Goal: Task Accomplishment & Management: Use online tool/utility

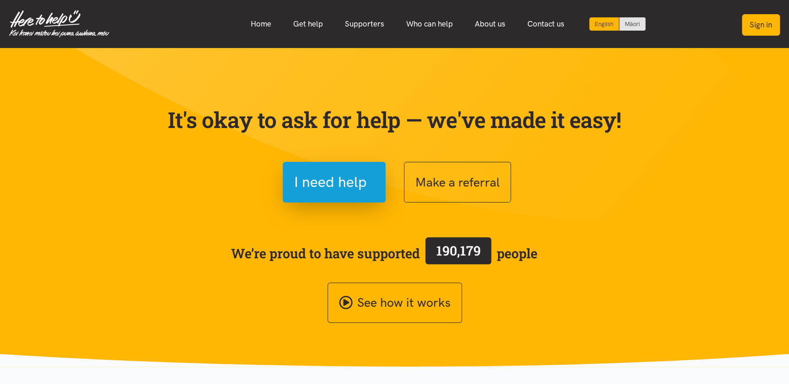
click at [759, 27] on button "Sign in" at bounding box center [761, 25] width 38 height 22
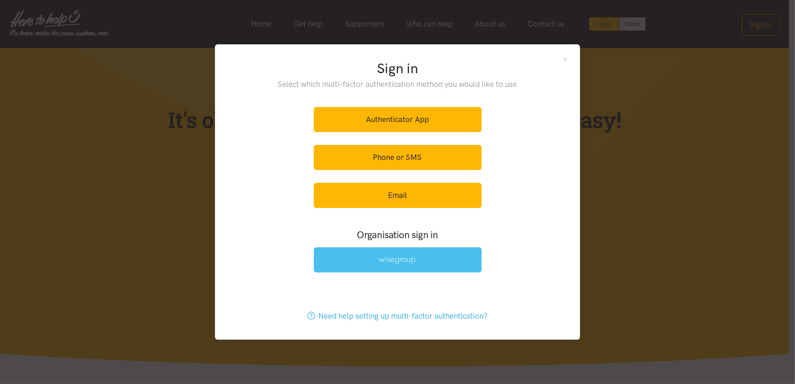
click at [410, 258] on img at bounding box center [398, 261] width 38 height 8
click at [355, 263] on link at bounding box center [398, 260] width 168 height 25
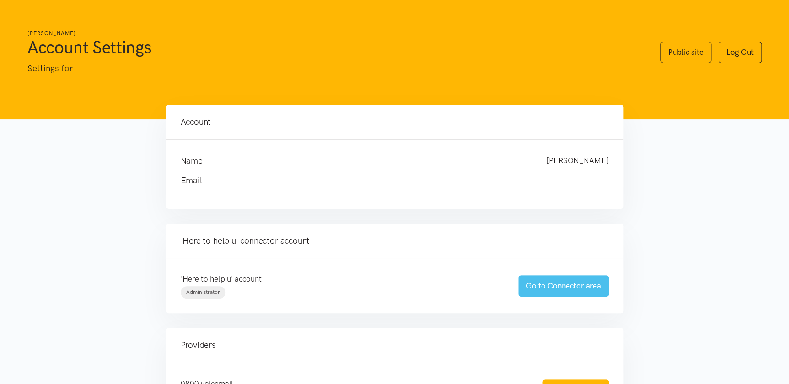
click at [546, 284] on link "Go to Connector area" at bounding box center [563, 286] width 91 height 22
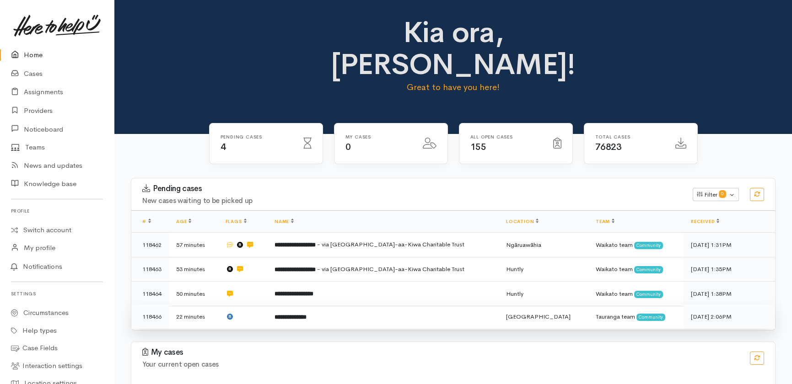
click at [361, 305] on td "**********" at bounding box center [383, 317] width 232 height 24
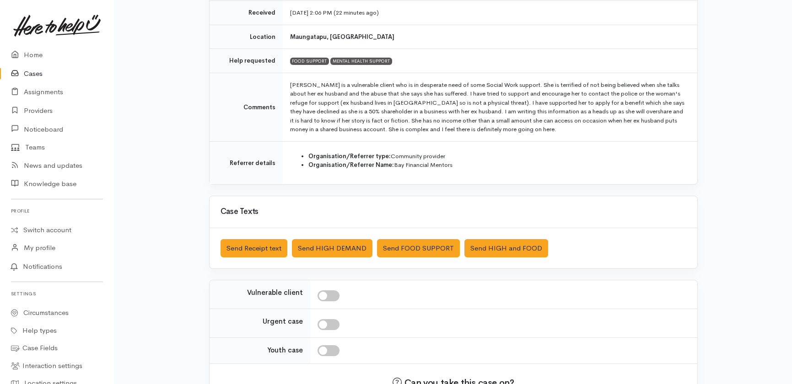
scroll to position [166, 0]
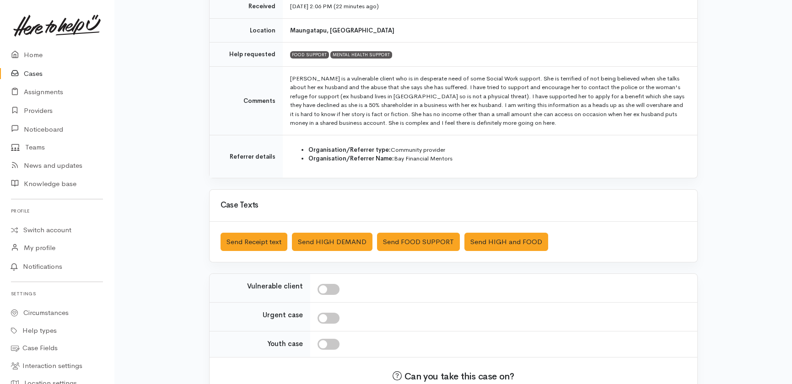
drag, startPoint x: 334, startPoint y: 288, endPoint x: 373, endPoint y: 293, distance: 40.1
click at [334, 288] on input "checkbox" at bounding box center [329, 289] width 22 height 11
checkbox input "true"
click at [37, 55] on link "Home" at bounding box center [57, 55] width 114 height 19
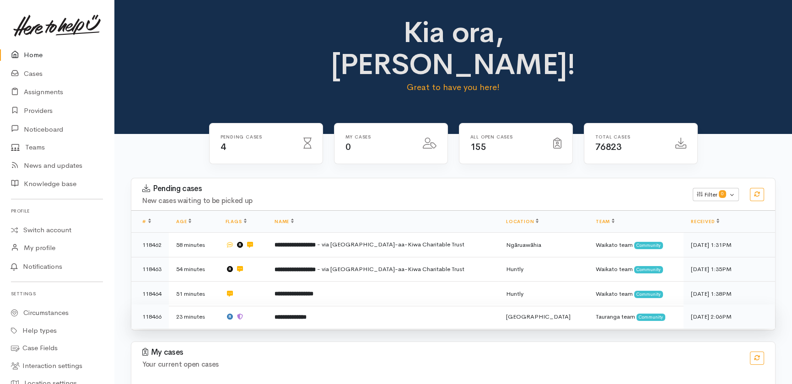
click at [259, 305] on td at bounding box center [242, 317] width 49 height 24
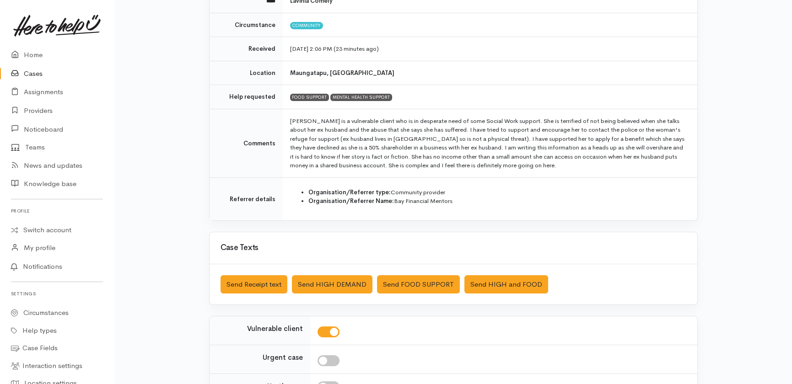
scroll to position [124, 0]
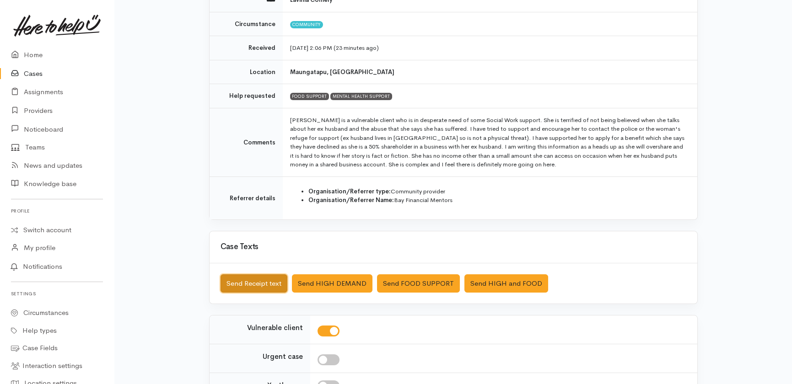
click at [241, 281] on button "Send Receipt text" at bounding box center [254, 284] width 67 height 19
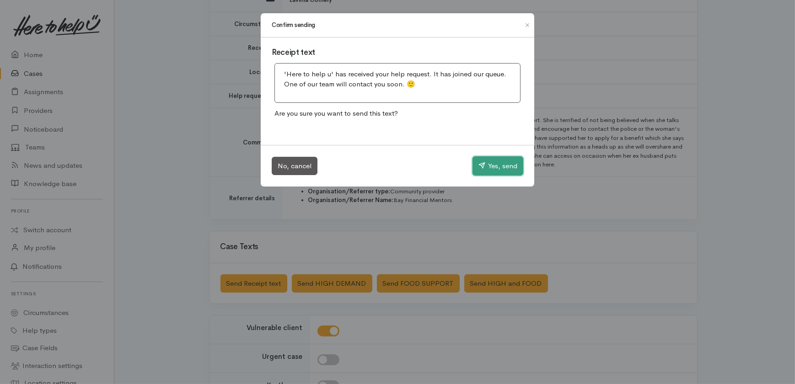
click at [491, 167] on button "Yes, send" at bounding box center [498, 166] width 51 height 19
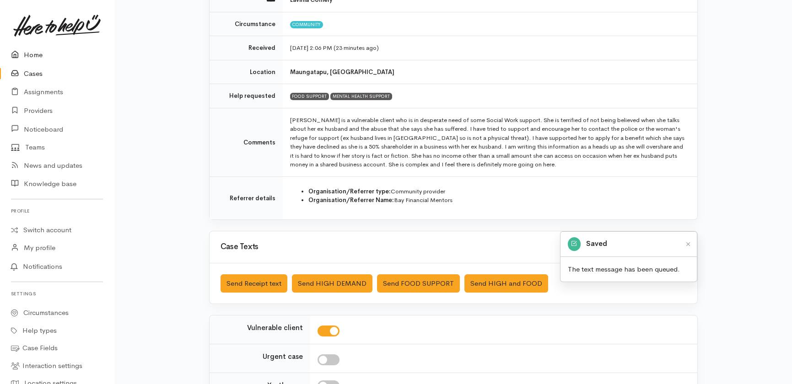
click at [34, 55] on link "Home" at bounding box center [57, 55] width 114 height 19
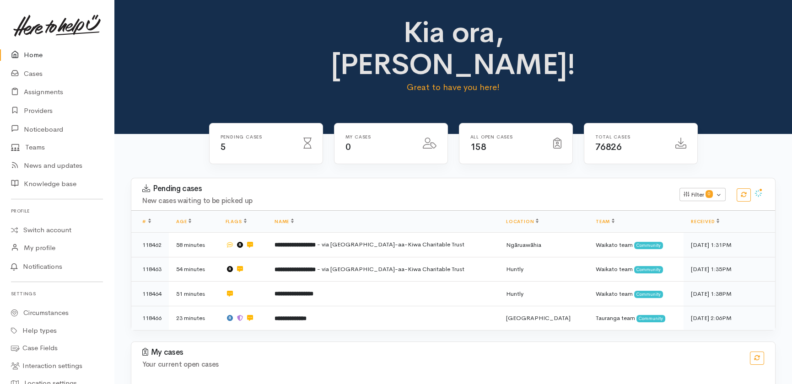
click at [35, 50] on link "Home" at bounding box center [57, 55] width 114 height 19
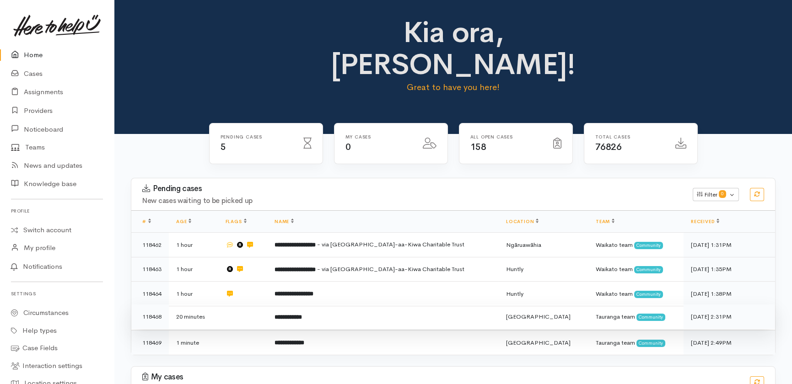
click at [248, 305] on td at bounding box center [242, 317] width 49 height 25
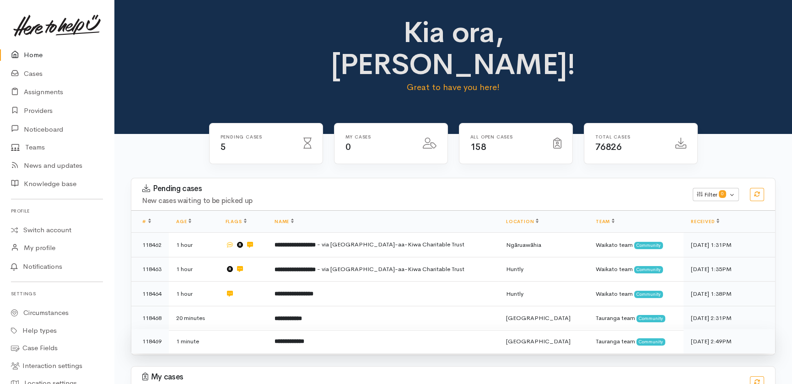
click at [243, 329] on td at bounding box center [242, 341] width 49 height 24
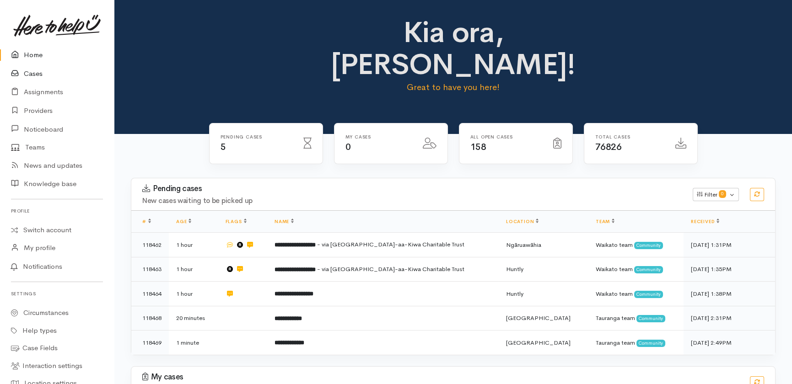
click at [32, 73] on link "Cases" at bounding box center [57, 74] width 114 height 19
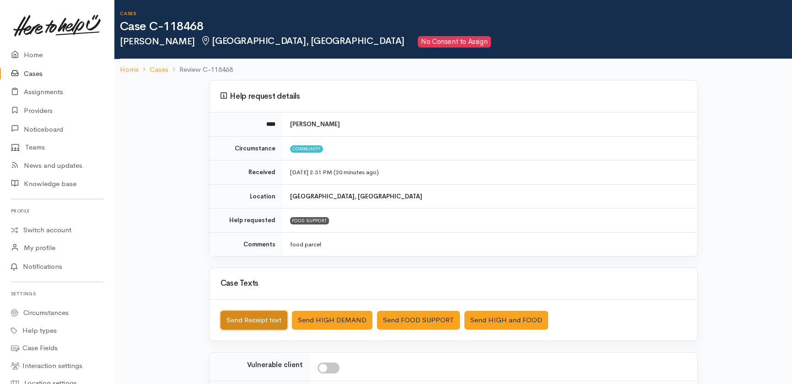
click at [243, 322] on button "Send Receipt text" at bounding box center [254, 320] width 67 height 19
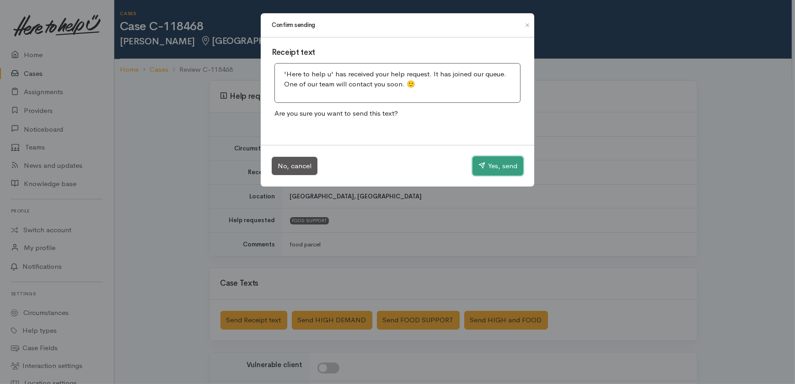
click at [492, 168] on button "Yes, send" at bounding box center [498, 166] width 51 height 19
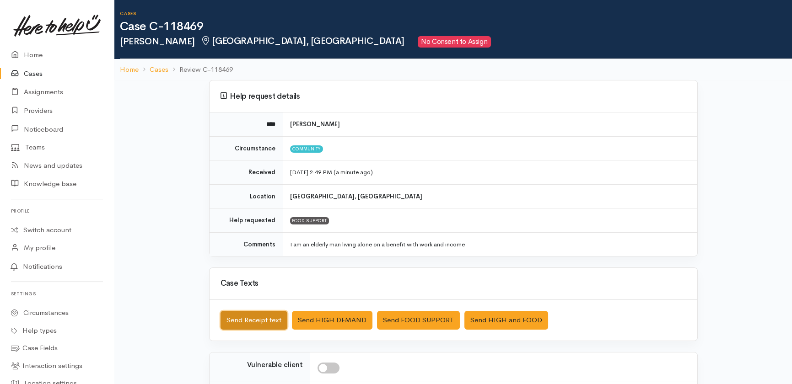
click at [233, 316] on button "Send Receipt text" at bounding box center [254, 320] width 67 height 19
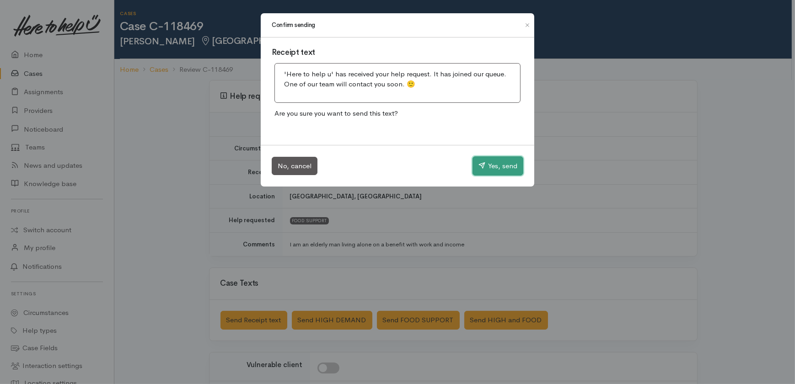
click at [486, 170] on button "Yes, send" at bounding box center [498, 166] width 51 height 19
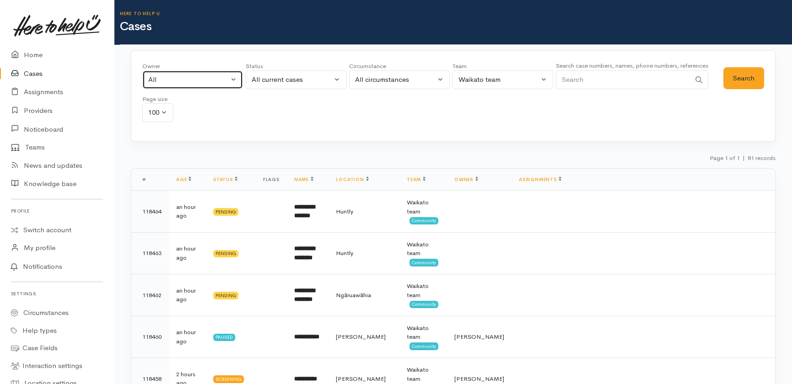
click at [186, 79] on div "All" at bounding box center [188, 80] width 81 height 11
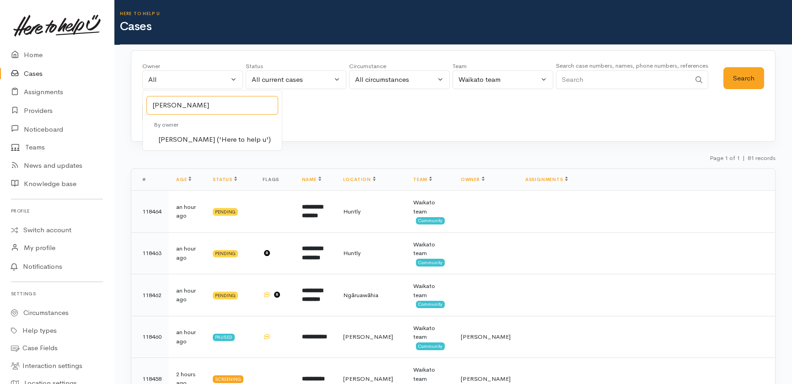
type input "[PERSON_NAME]"
click at [194, 139] on span "[PERSON_NAME] ('Here to help u')" at bounding box center [214, 140] width 113 height 11
select select "1252"
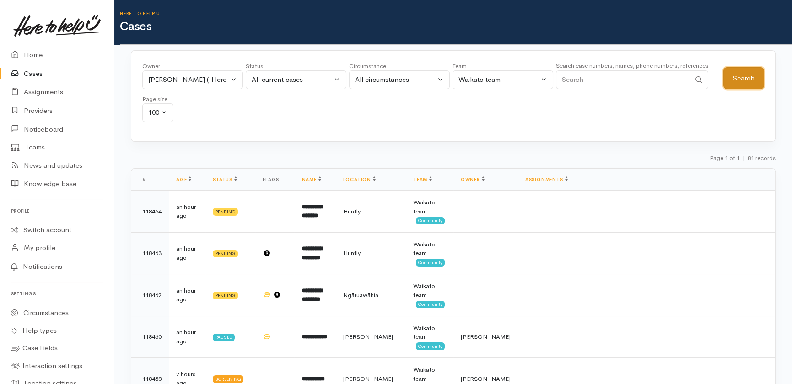
click at [733, 76] on button "Search" at bounding box center [743, 78] width 41 height 22
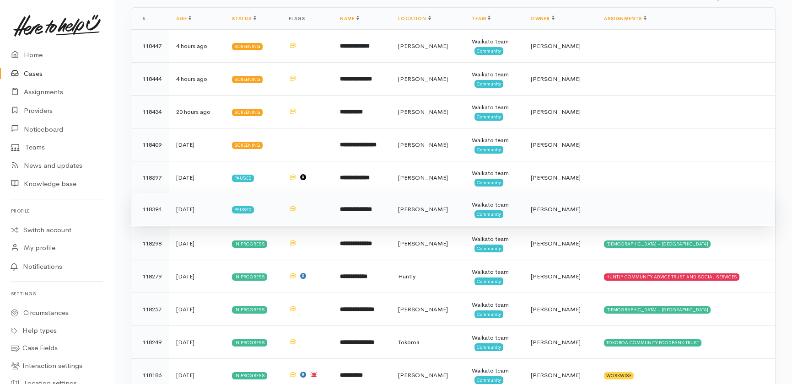
scroll to position [166, 0]
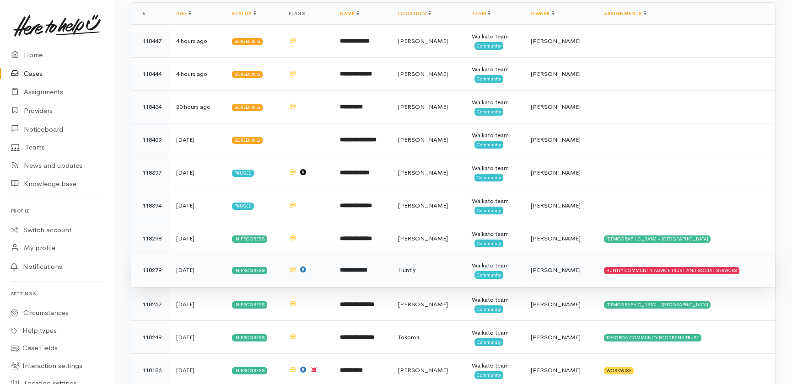
click at [216, 268] on td "5 days ago" at bounding box center [197, 270] width 56 height 33
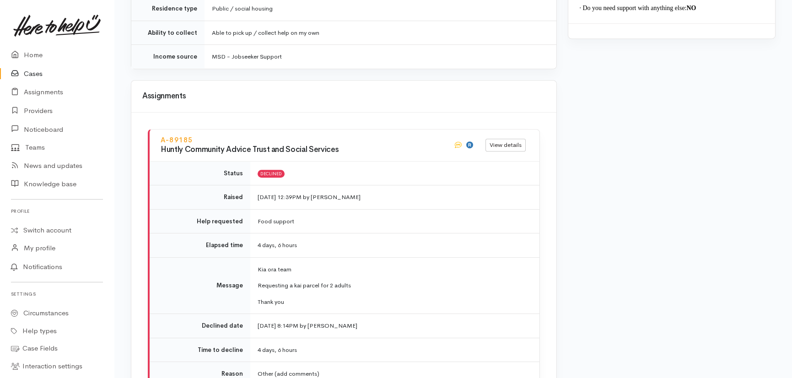
scroll to position [1080, 0]
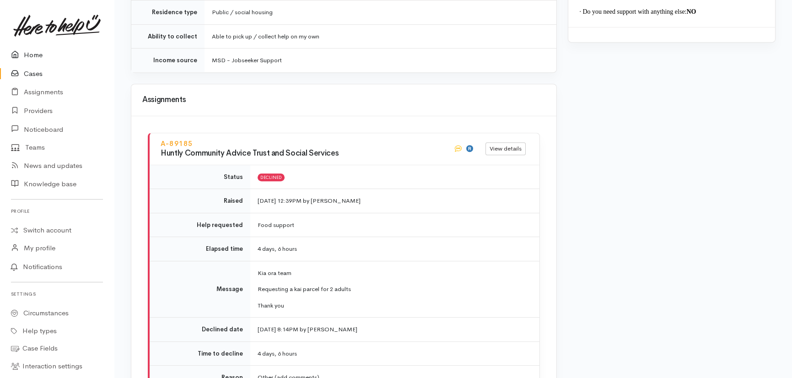
drag, startPoint x: 34, startPoint y: 53, endPoint x: 43, endPoint y: 49, distance: 10.0
click at [34, 53] on link "Home" at bounding box center [57, 55] width 114 height 19
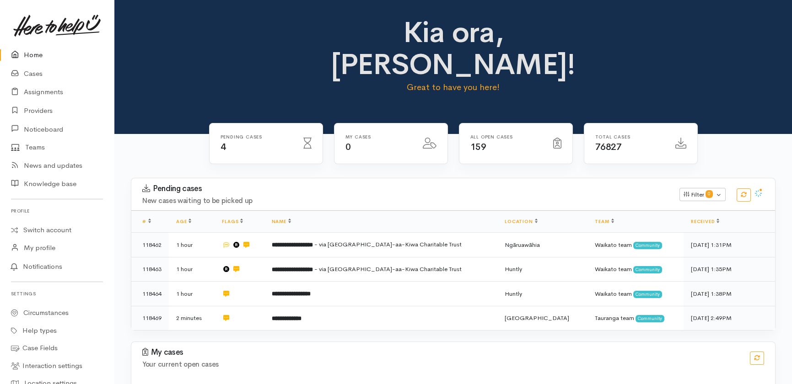
click at [30, 56] on link "Home" at bounding box center [57, 55] width 114 height 19
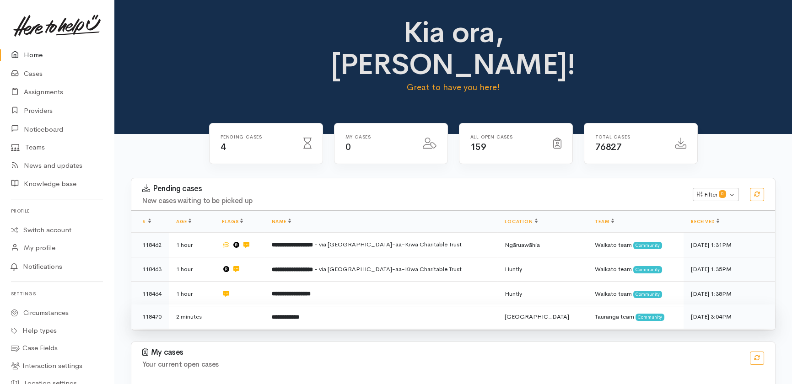
click at [238, 305] on td at bounding box center [239, 317] width 49 height 24
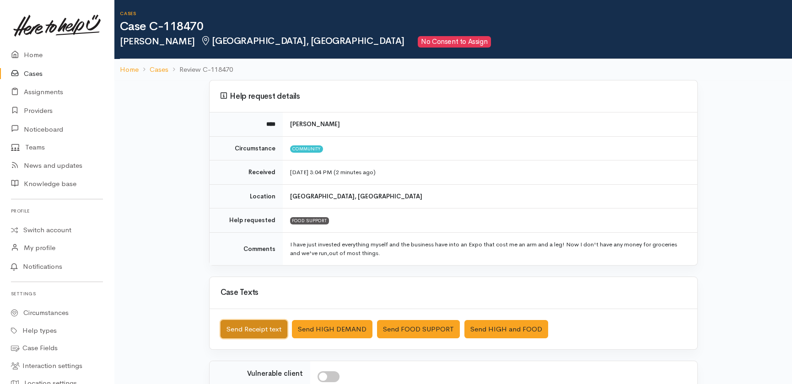
click at [235, 329] on button "Send Receipt text" at bounding box center [254, 329] width 67 height 19
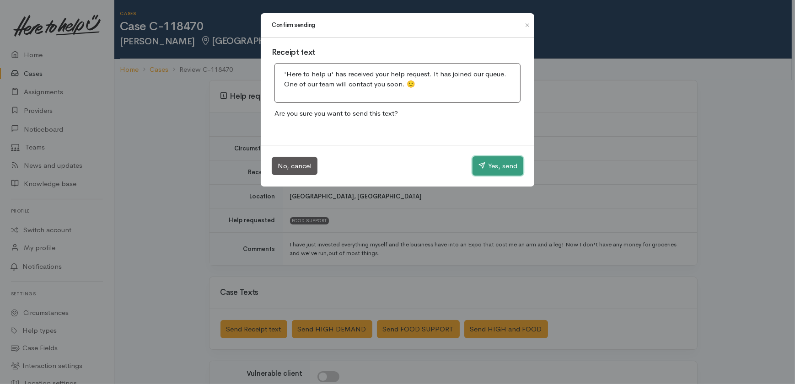
click at [485, 162] on button "Yes, send" at bounding box center [498, 166] width 51 height 19
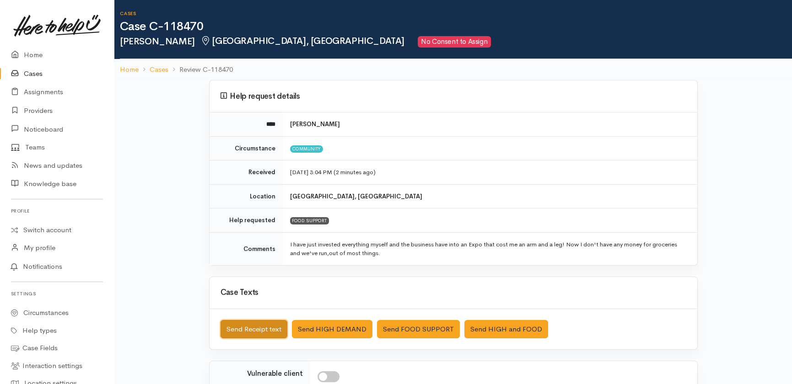
scroll to position [143, 0]
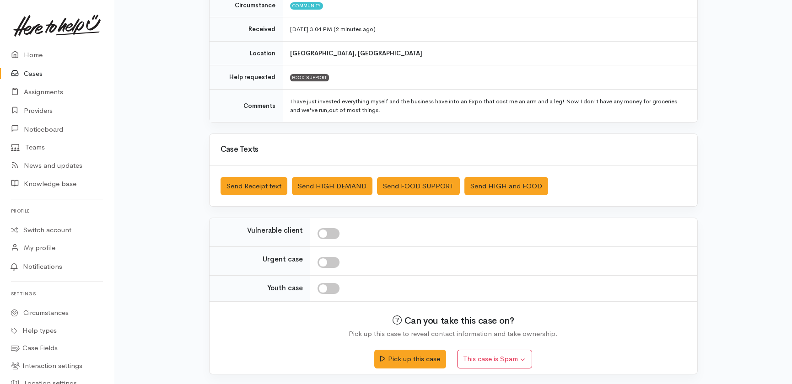
click at [39, 74] on link "Cases" at bounding box center [57, 74] width 114 height 19
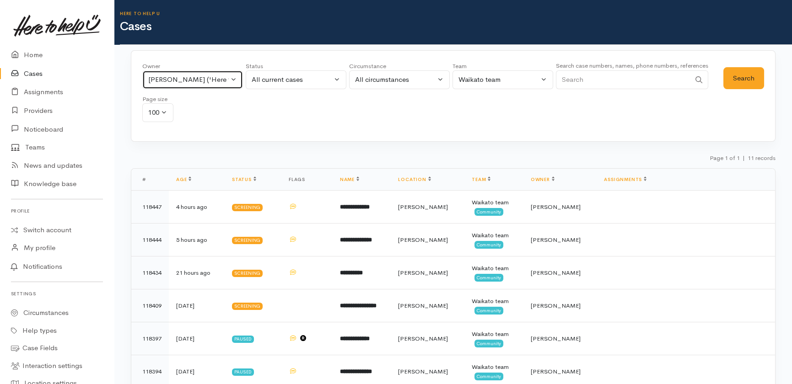
click at [234, 81] on button "[PERSON_NAME] ('Here to help u')" at bounding box center [192, 79] width 101 height 19
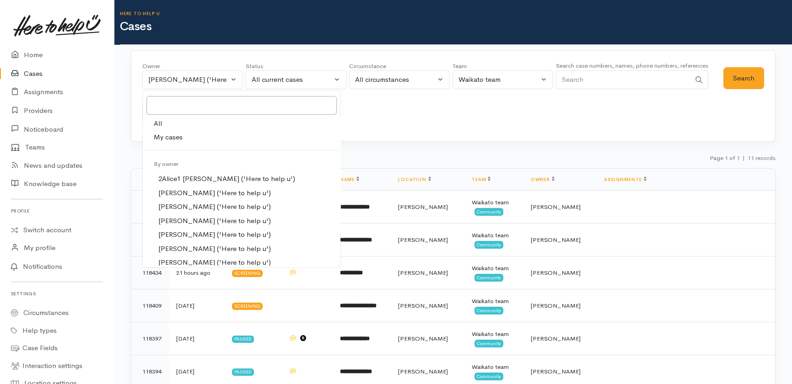
drag, startPoint x: 158, startPoint y: 120, endPoint x: 184, endPoint y: 121, distance: 25.6
click at [158, 121] on span "All" at bounding box center [158, 124] width 8 height 11
select select "-1"
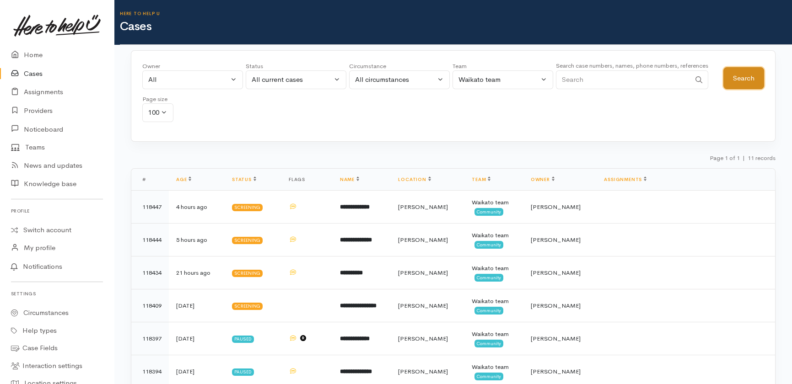
click at [754, 69] on button "Search" at bounding box center [743, 78] width 41 height 22
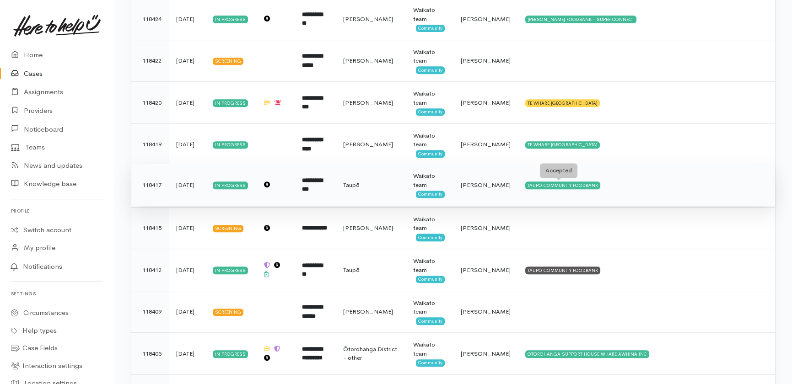
scroll to position [1081, 0]
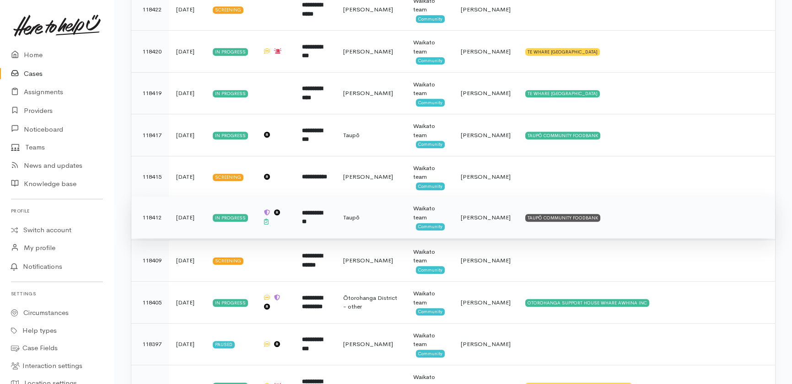
click at [321, 212] on b "**********" at bounding box center [312, 217] width 21 height 15
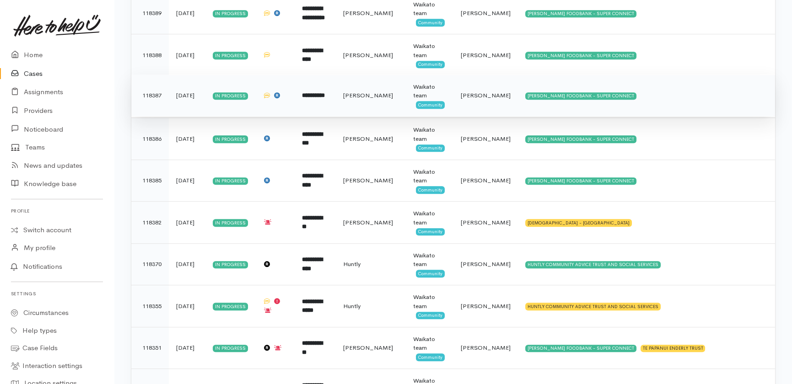
scroll to position [1581, 0]
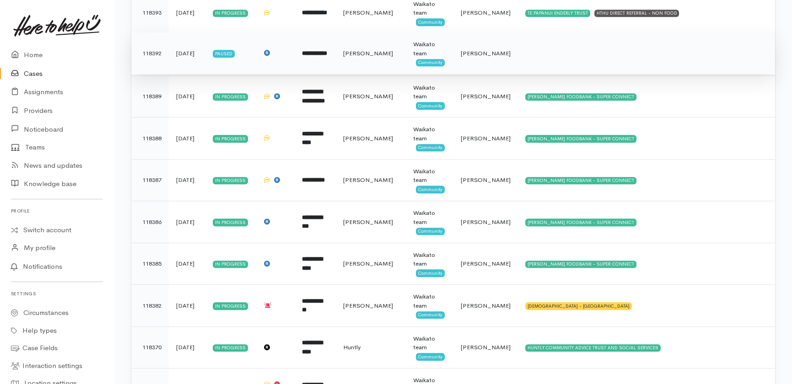
click at [321, 50] on b "**********" at bounding box center [314, 53] width 25 height 6
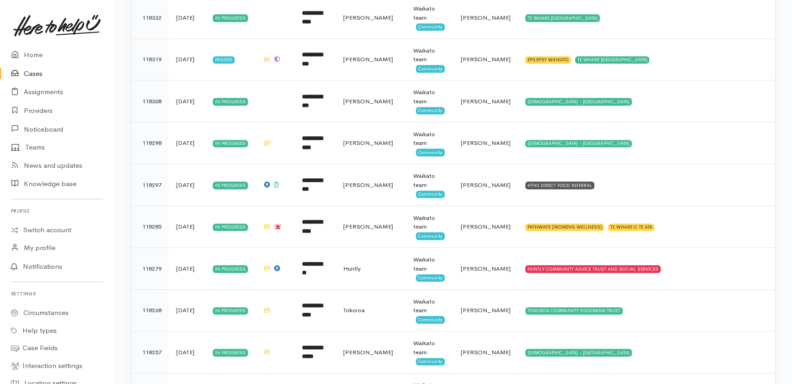
scroll to position [2038, 0]
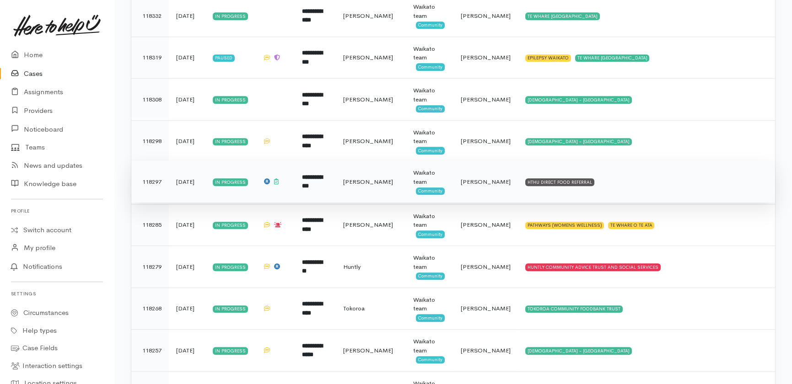
click at [496, 178] on span "Eilidh Botha" at bounding box center [486, 182] width 50 height 8
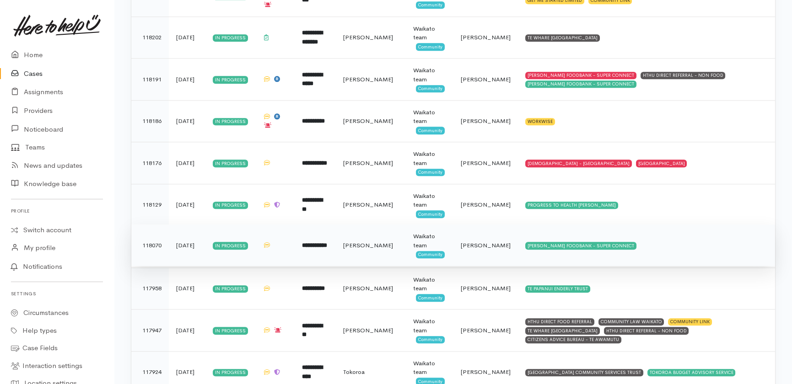
scroll to position [2554, 0]
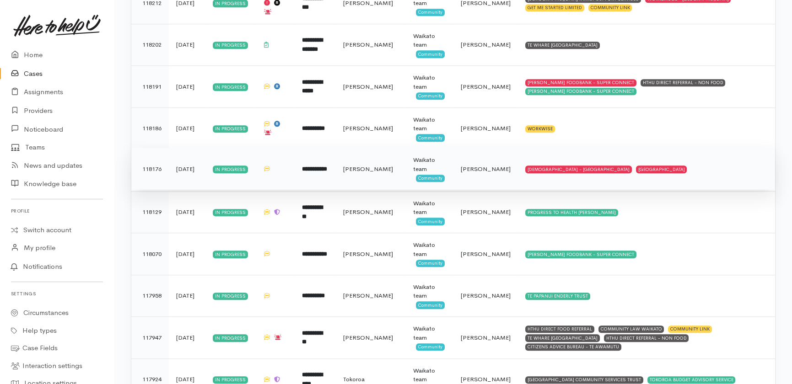
click at [325, 166] on b "**********" at bounding box center [314, 169] width 25 height 6
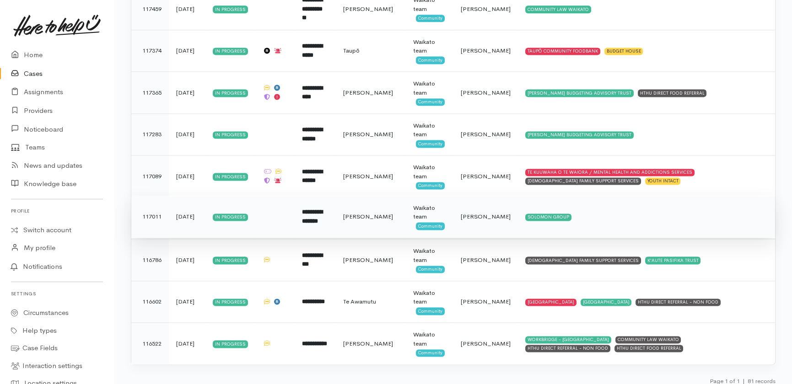
scroll to position [3219, 0]
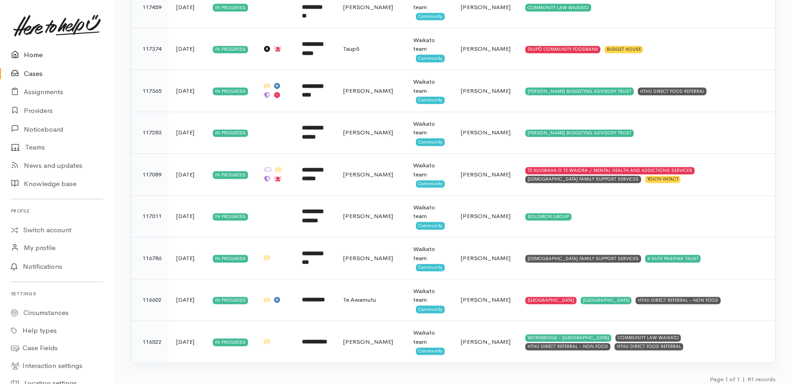
click at [32, 53] on link "Home" at bounding box center [57, 55] width 114 height 19
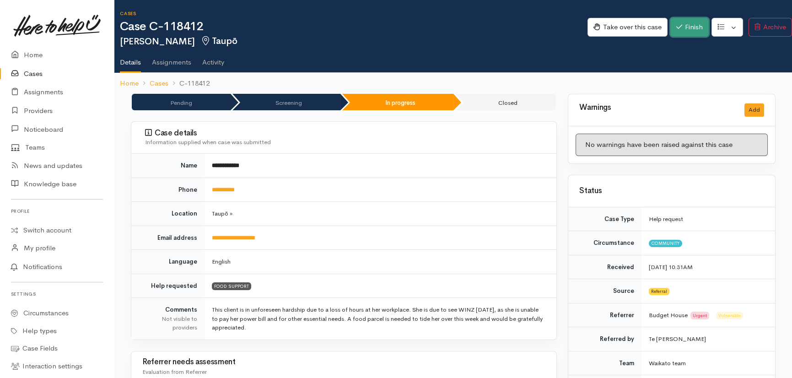
click at [696, 28] on button "Finish" at bounding box center [689, 27] width 38 height 19
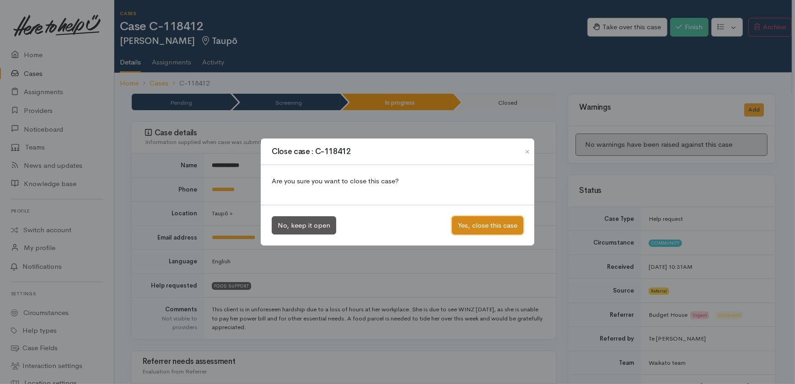
click at [483, 225] on button "Yes, close this case" at bounding box center [487, 225] width 71 height 19
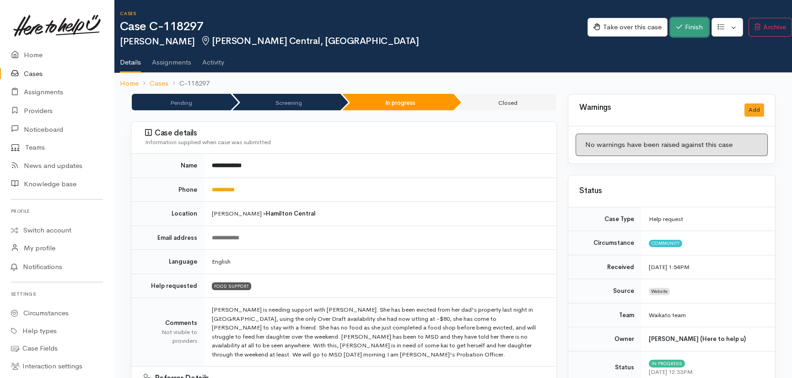
click at [685, 28] on button "Finish" at bounding box center [689, 27] width 38 height 19
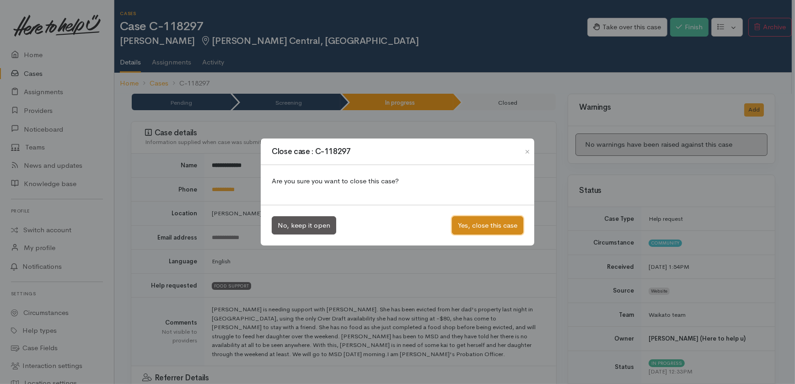
click at [490, 225] on button "Yes, close this case" at bounding box center [487, 225] width 71 height 19
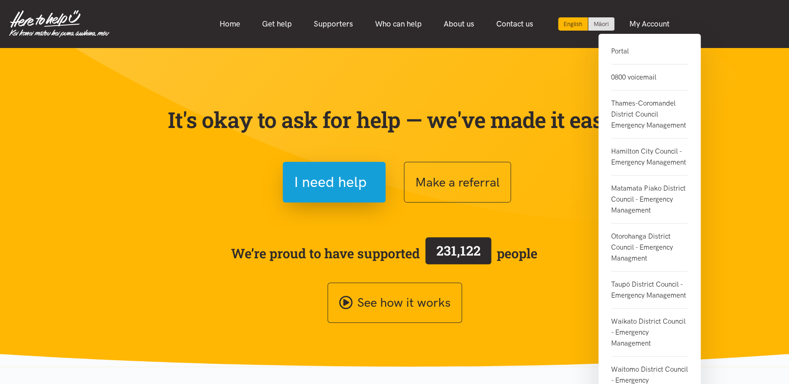
click at [621, 50] on link "Portal" at bounding box center [649, 55] width 77 height 19
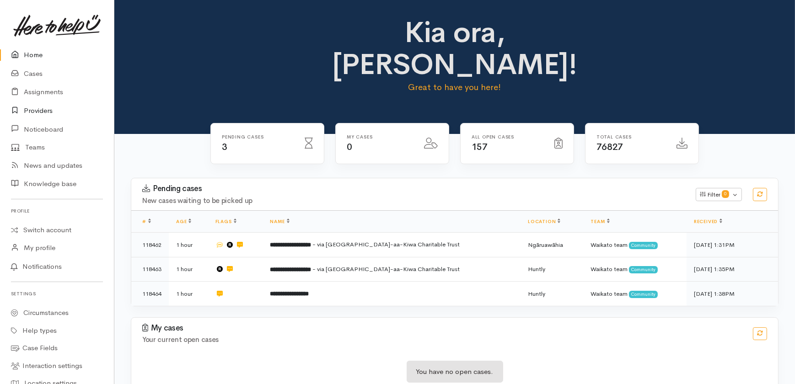
click at [32, 111] on link "Providers" at bounding box center [57, 111] width 114 height 19
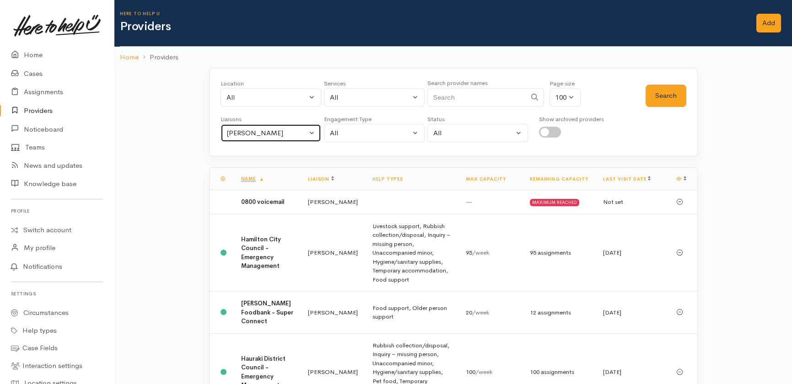
click at [281, 129] on div "[PERSON_NAME]" at bounding box center [267, 133] width 81 height 11
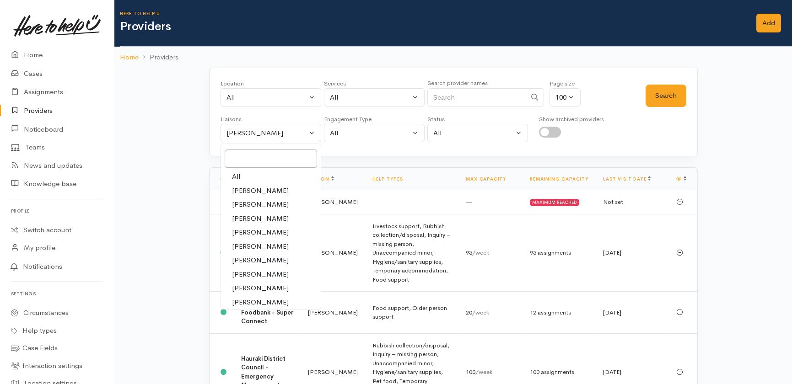
drag, startPoint x: 238, startPoint y: 173, endPoint x: 374, endPoint y: 135, distance: 141.4
click at [238, 173] on span "All" at bounding box center [236, 177] width 8 height 11
select select "null"
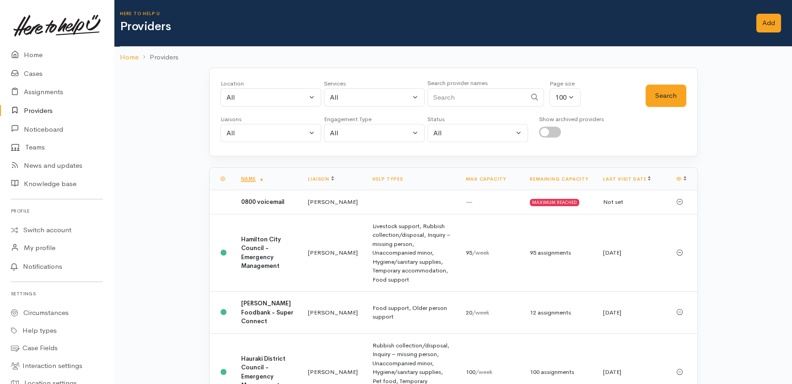
click at [469, 95] on input "Search" at bounding box center [476, 97] width 99 height 19
type input "community link"
click at [667, 92] on button "Search" at bounding box center [666, 96] width 41 height 22
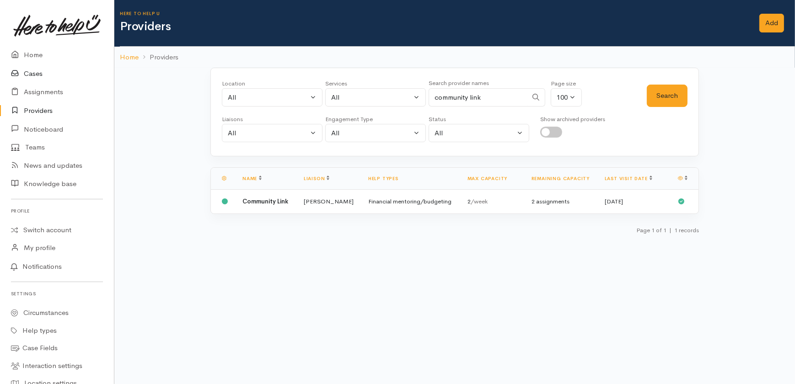
click at [36, 76] on link "Cases" at bounding box center [57, 74] width 114 height 19
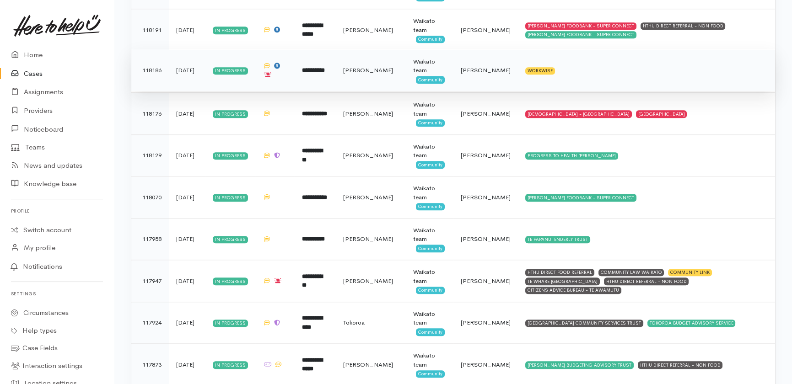
scroll to position [2621, 0]
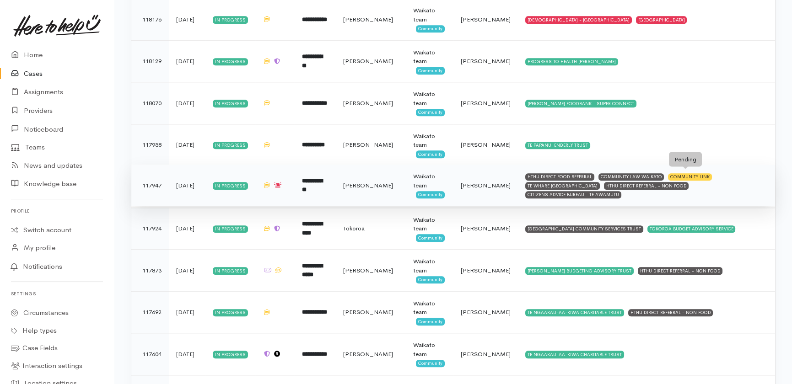
click at [700, 173] on div "COMMUNITY LINK" at bounding box center [690, 176] width 44 height 7
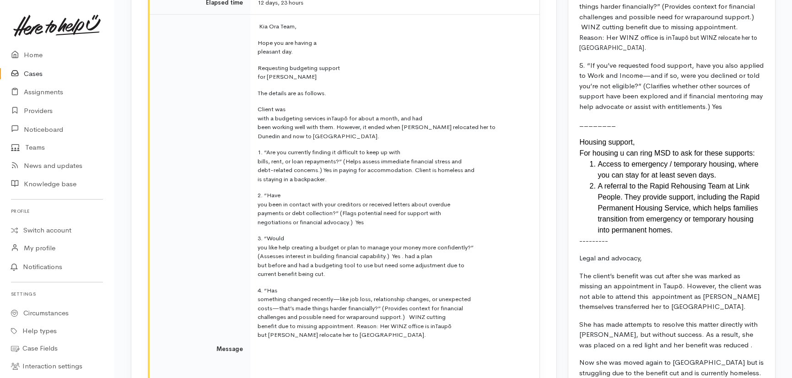
scroll to position [1872, 0]
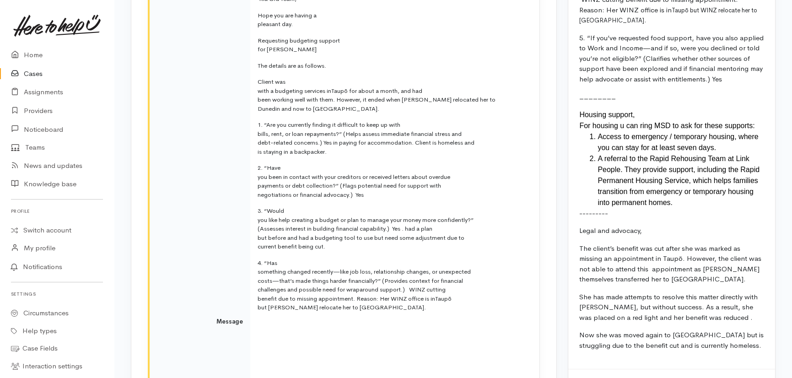
click at [30, 76] on link "Cases" at bounding box center [57, 74] width 114 height 19
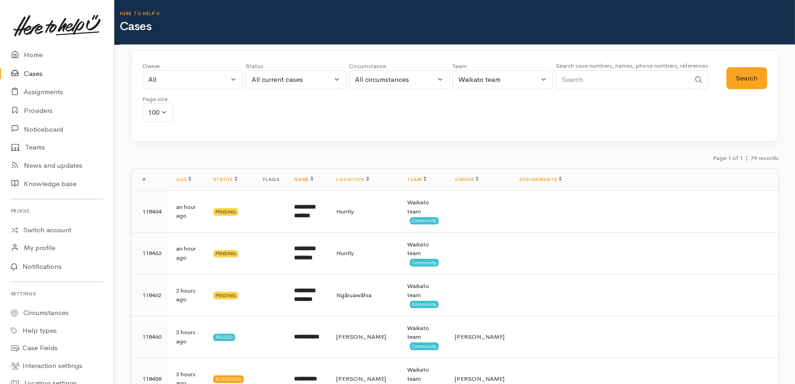
click at [610, 81] on input "Search" at bounding box center [623, 79] width 135 height 19
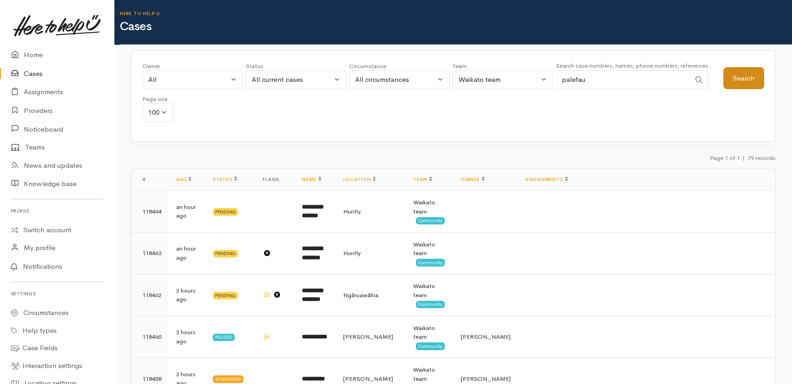
type input "palefau"
click at [749, 80] on button "Search" at bounding box center [743, 78] width 41 height 22
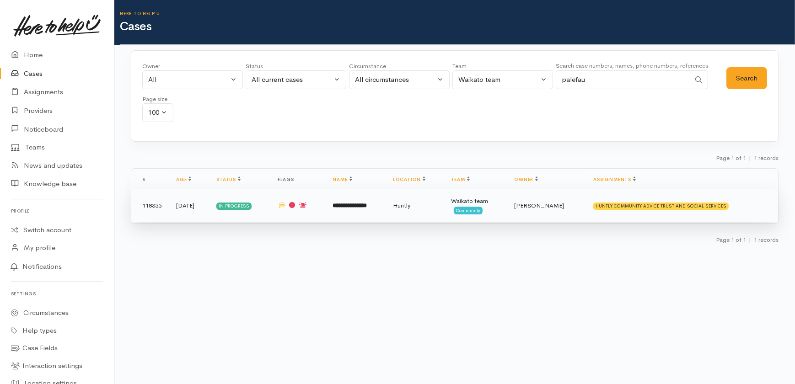
click at [359, 203] on b "**********" at bounding box center [350, 206] width 34 height 6
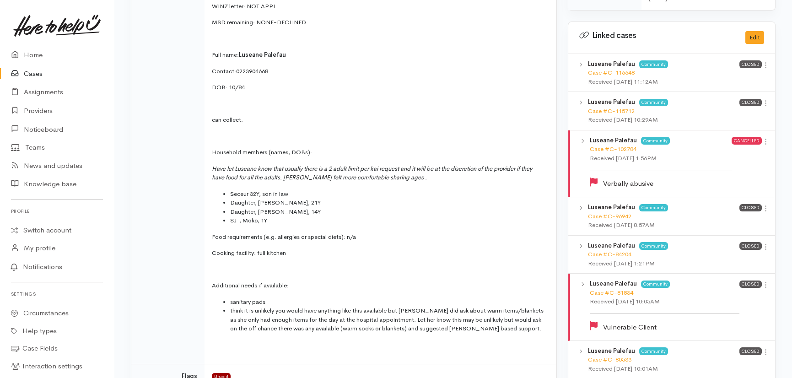
scroll to position [499, 0]
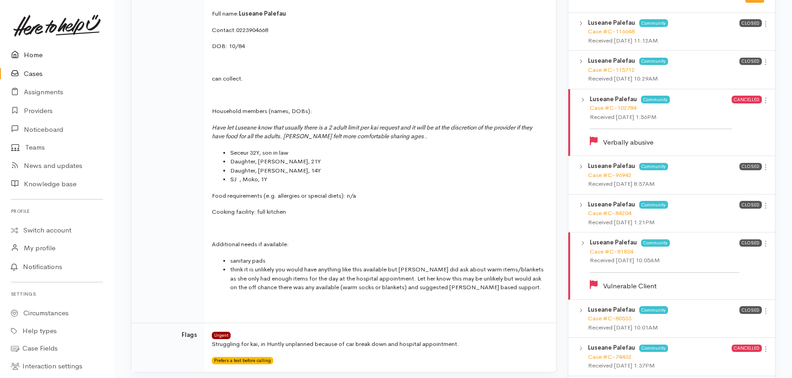
drag, startPoint x: 28, startPoint y: 54, endPoint x: 46, endPoint y: 54, distance: 17.4
click at [28, 54] on link "Home" at bounding box center [57, 55] width 114 height 19
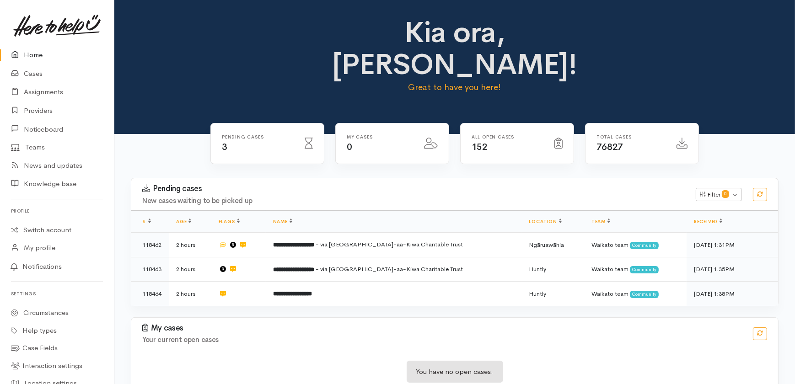
click at [46, 49] on link "Home" at bounding box center [57, 55] width 114 height 19
click at [27, 74] on link "Cases" at bounding box center [57, 74] width 114 height 19
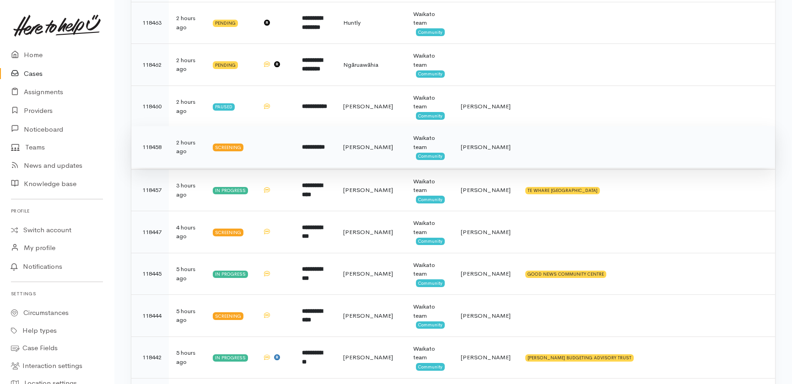
scroll to position [249, 0]
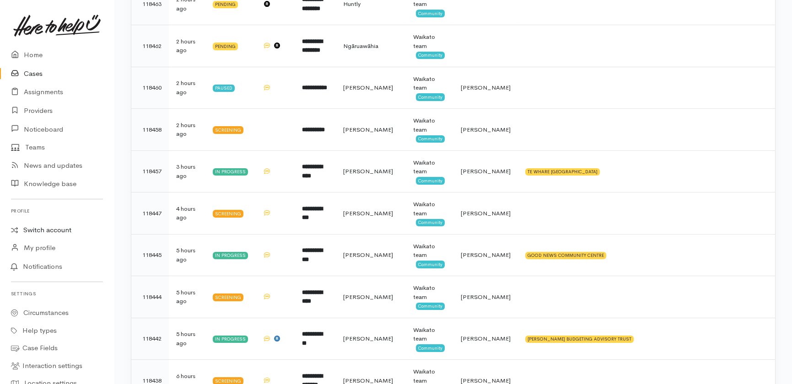
drag, startPoint x: 42, startPoint y: 228, endPoint x: 50, endPoint y: 229, distance: 8.3
click at [42, 228] on link "Switch account" at bounding box center [57, 230] width 114 height 18
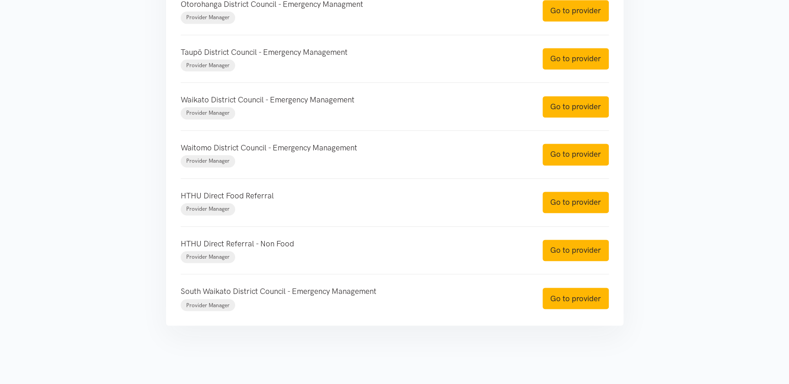
scroll to position [531, 0]
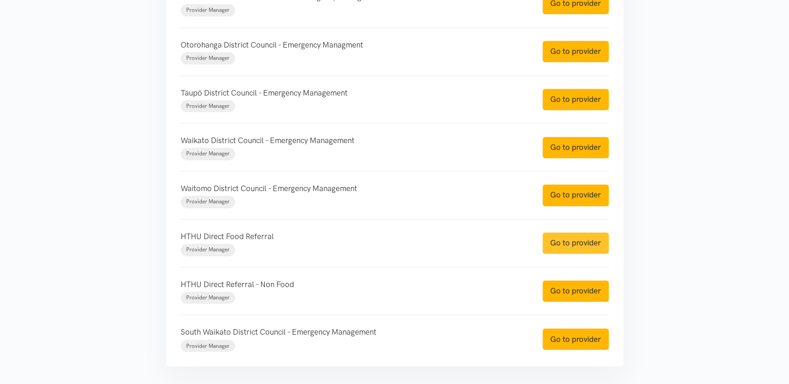
click at [570, 245] on link "Go to provider" at bounding box center [576, 243] width 66 height 22
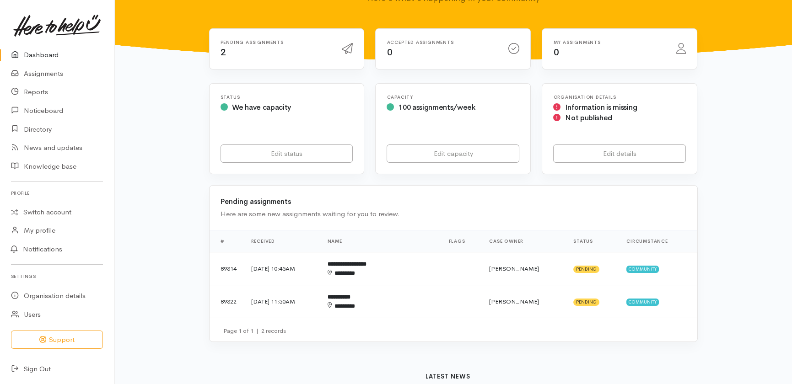
scroll to position [124, 0]
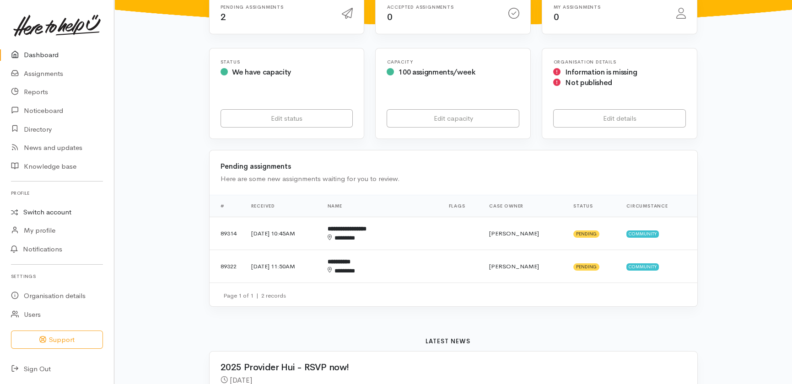
click at [39, 208] on link "Switch account" at bounding box center [57, 213] width 114 height 18
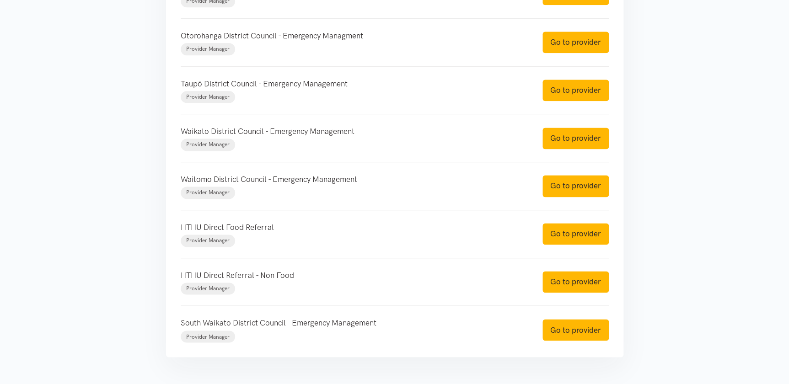
scroll to position [540, 0]
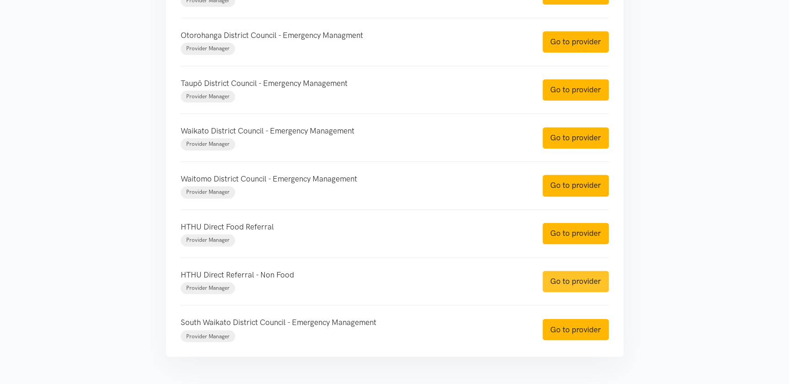
click at [589, 281] on link "Go to provider" at bounding box center [576, 282] width 66 height 22
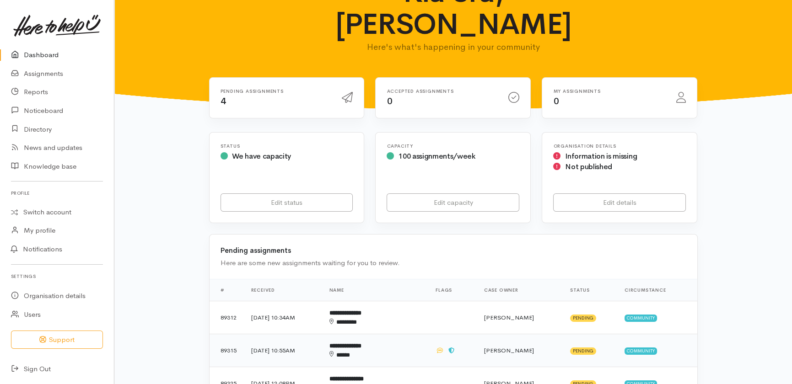
scroll to position [124, 0]
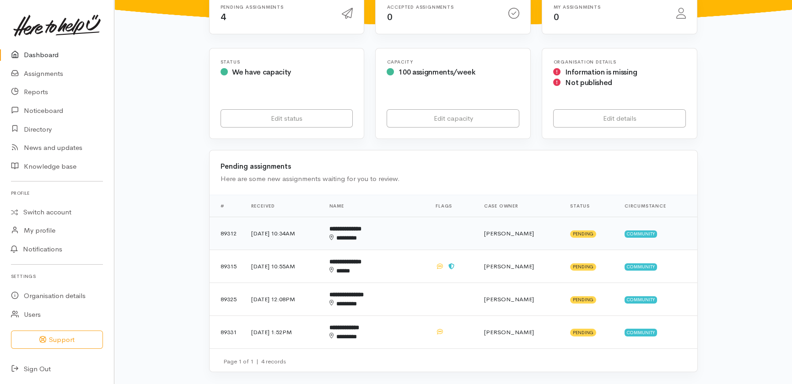
click at [362, 226] on b "**********" at bounding box center [345, 229] width 32 height 6
click at [362, 259] on b "**********" at bounding box center [345, 262] width 32 height 6
click at [364, 292] on b "**********" at bounding box center [346, 295] width 34 height 6
click at [365, 333] on div "********" at bounding box center [361, 337] width 65 height 9
click at [44, 56] on link "Dashboard" at bounding box center [57, 55] width 114 height 19
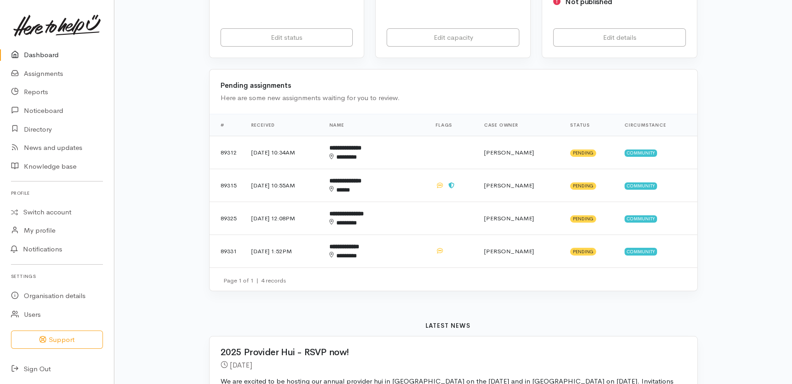
scroll to position [208, 0]
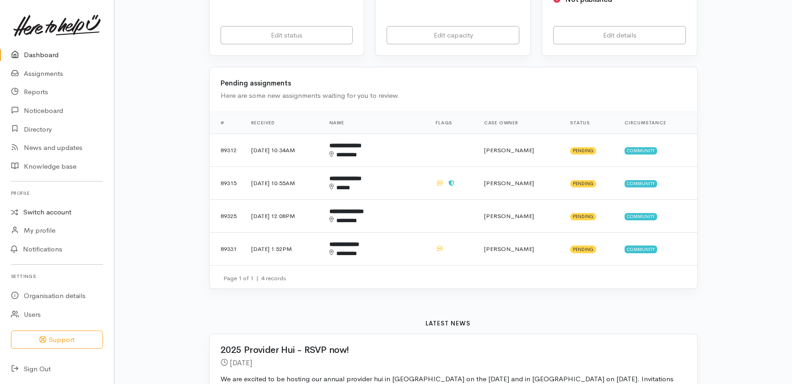
click at [46, 214] on link "Switch account" at bounding box center [57, 213] width 114 height 18
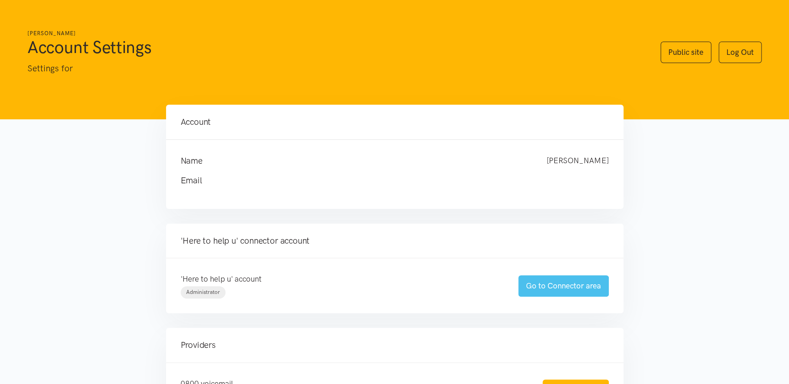
click at [565, 282] on link "Go to Connector area" at bounding box center [563, 286] width 91 height 22
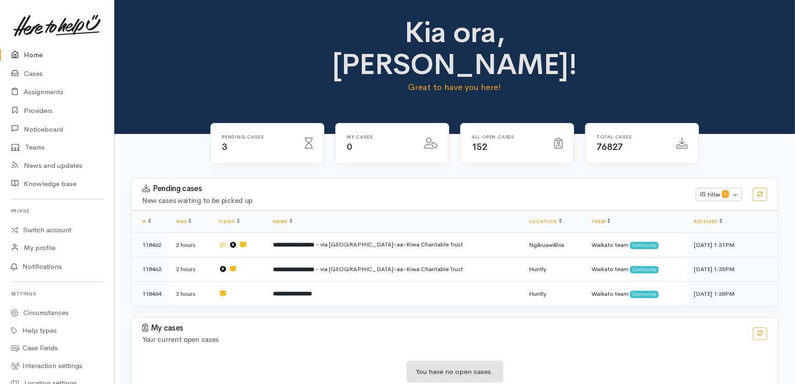
click at [27, 51] on link "Home" at bounding box center [57, 55] width 114 height 19
click at [35, 51] on link "Home" at bounding box center [57, 55] width 114 height 19
click at [32, 55] on link "Home" at bounding box center [57, 55] width 114 height 19
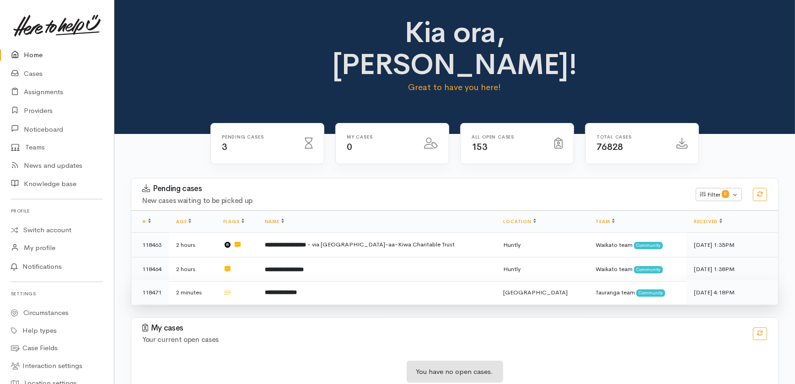
click at [389, 281] on td "**********" at bounding box center [377, 293] width 239 height 24
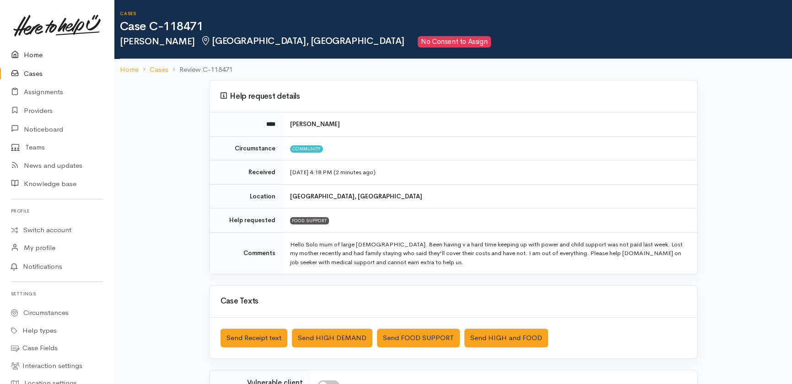
click at [39, 53] on link "Home" at bounding box center [57, 55] width 114 height 19
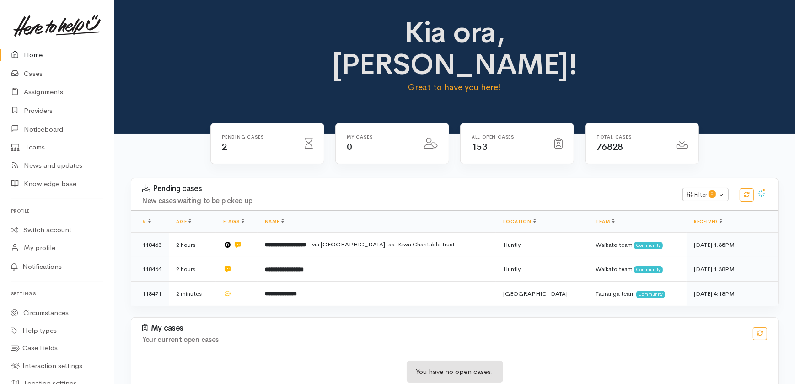
click at [29, 54] on link "Home" at bounding box center [57, 55] width 114 height 19
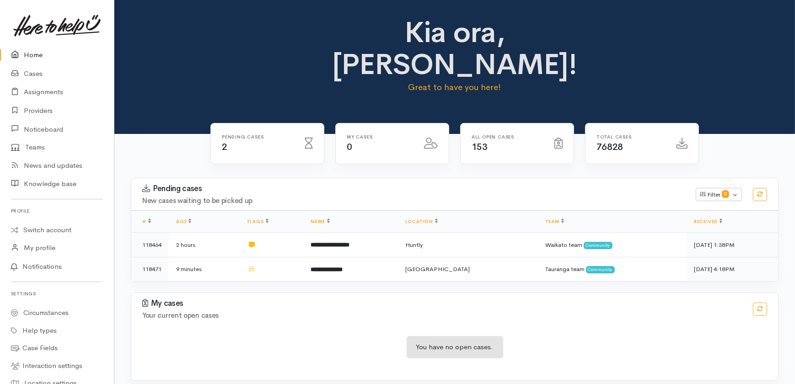
click at [316, 258] on div "Pending cases New cases waiting to be picked up Filter 0 Filters Clear filters …" at bounding box center [454, 235] width 659 height 115
